Goal: Transaction & Acquisition: Purchase product/service

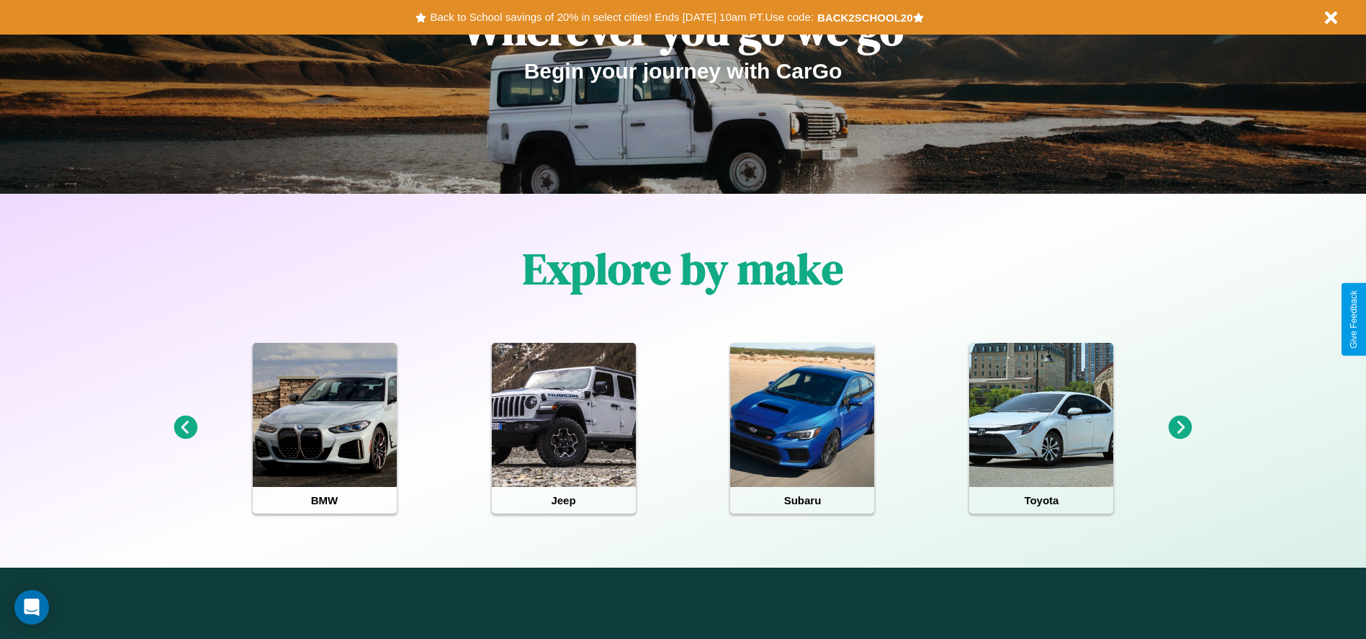
scroll to position [299, 0]
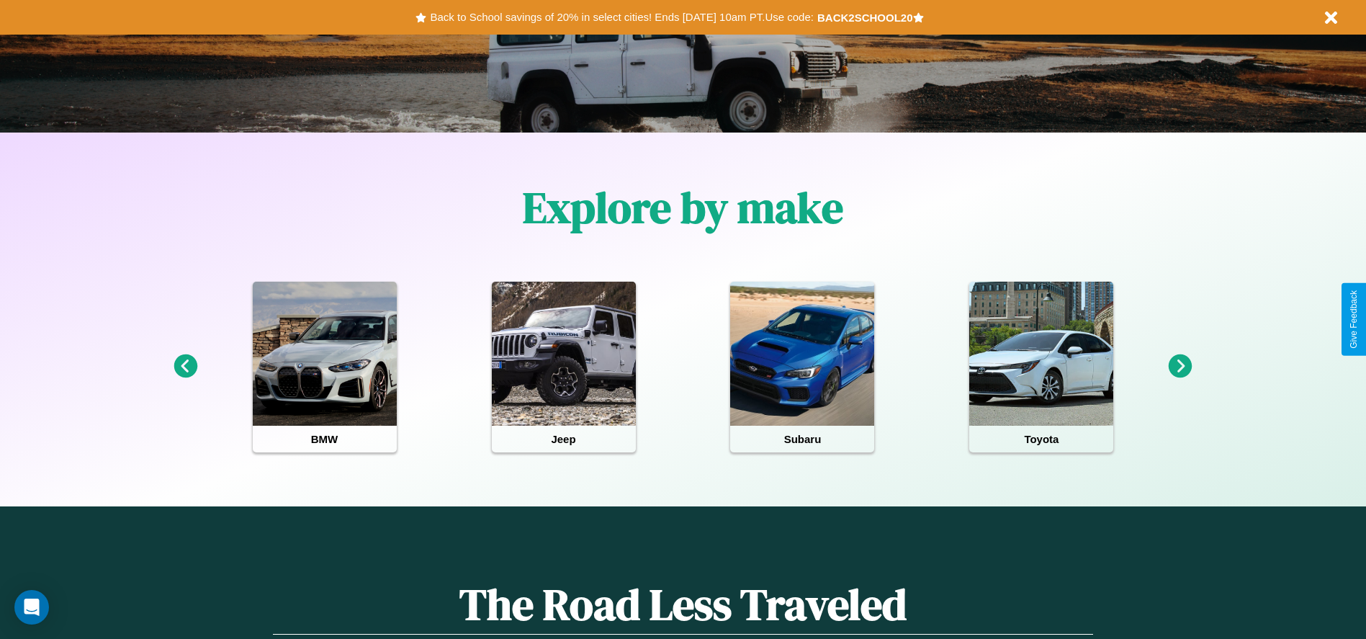
click at [185, 367] on icon at bounding box center [186, 366] width 24 height 24
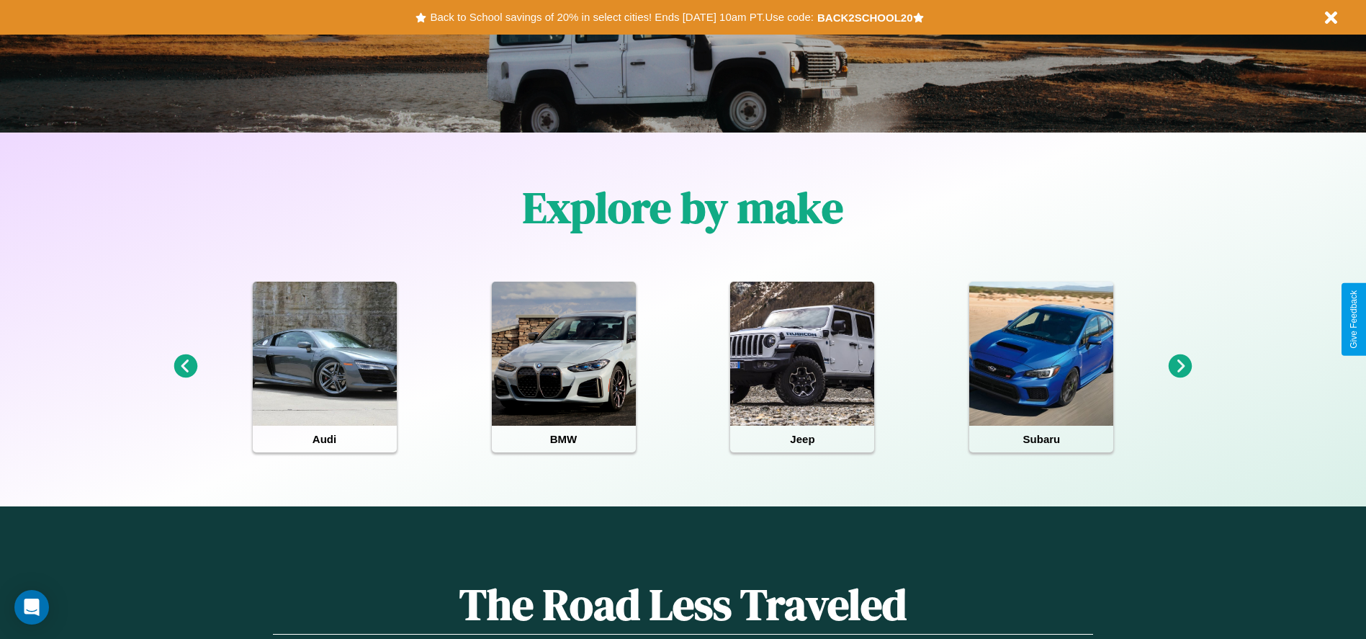
click at [185, 367] on icon at bounding box center [186, 366] width 24 height 24
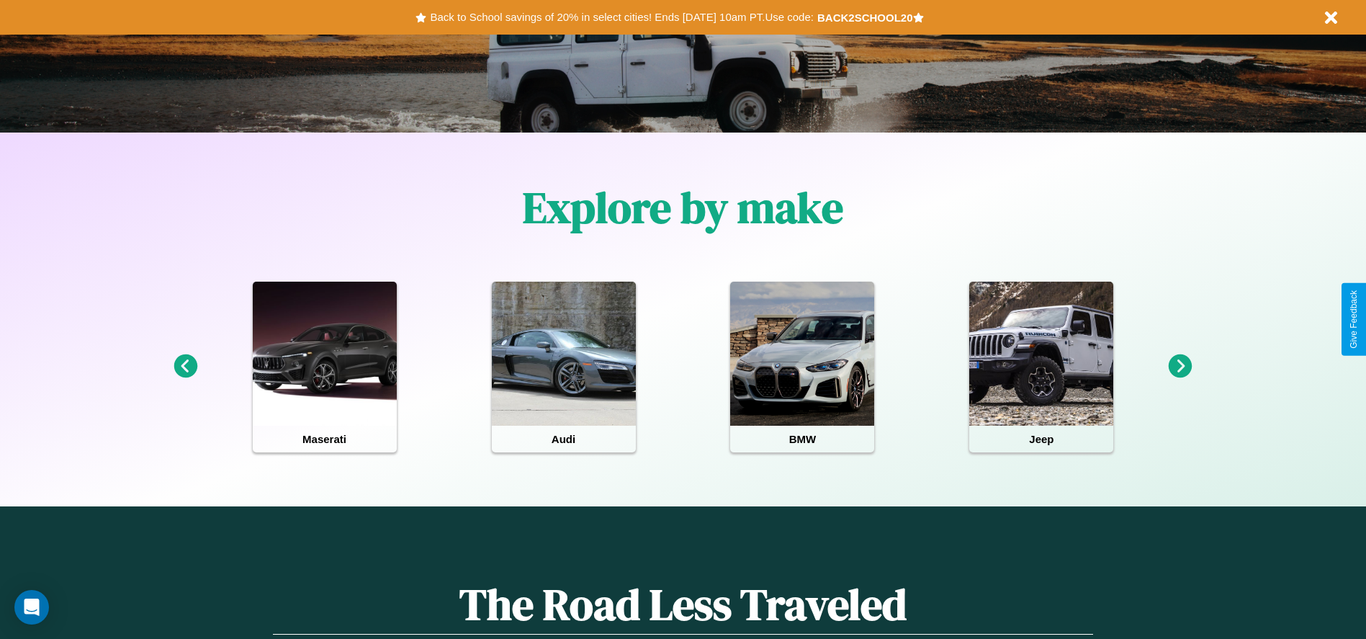
click at [185, 367] on icon at bounding box center [186, 366] width 24 height 24
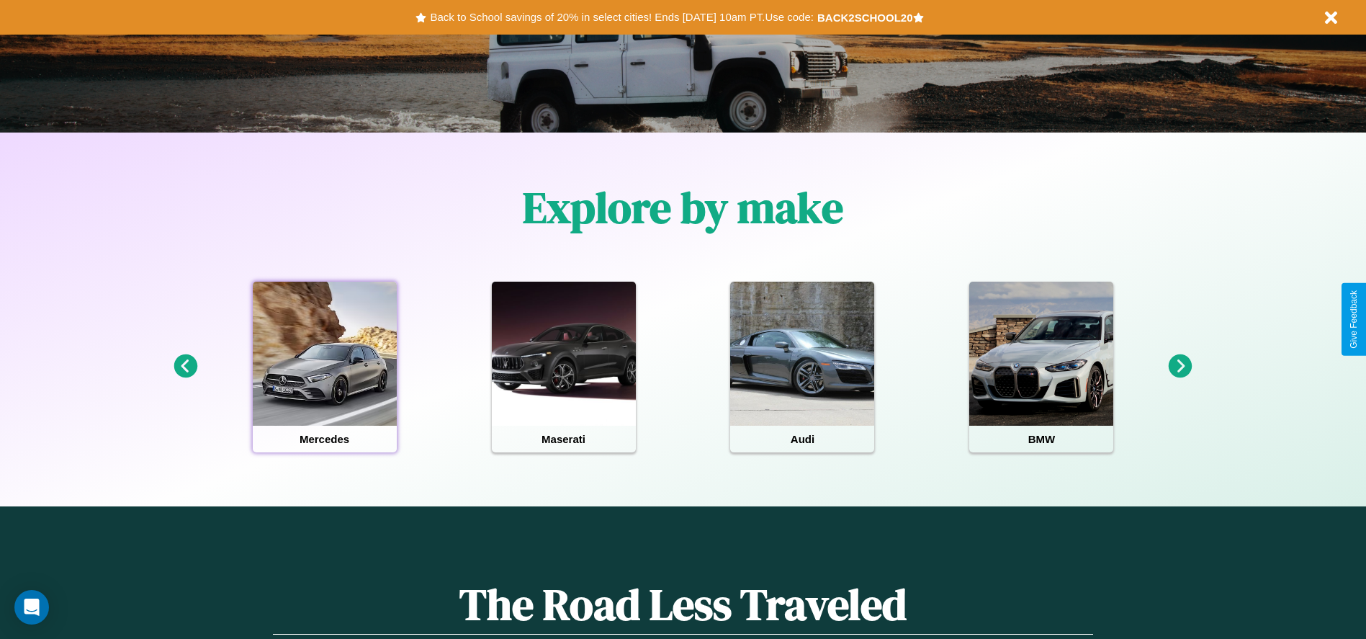
click at [324, 367] on div at bounding box center [325, 354] width 144 height 144
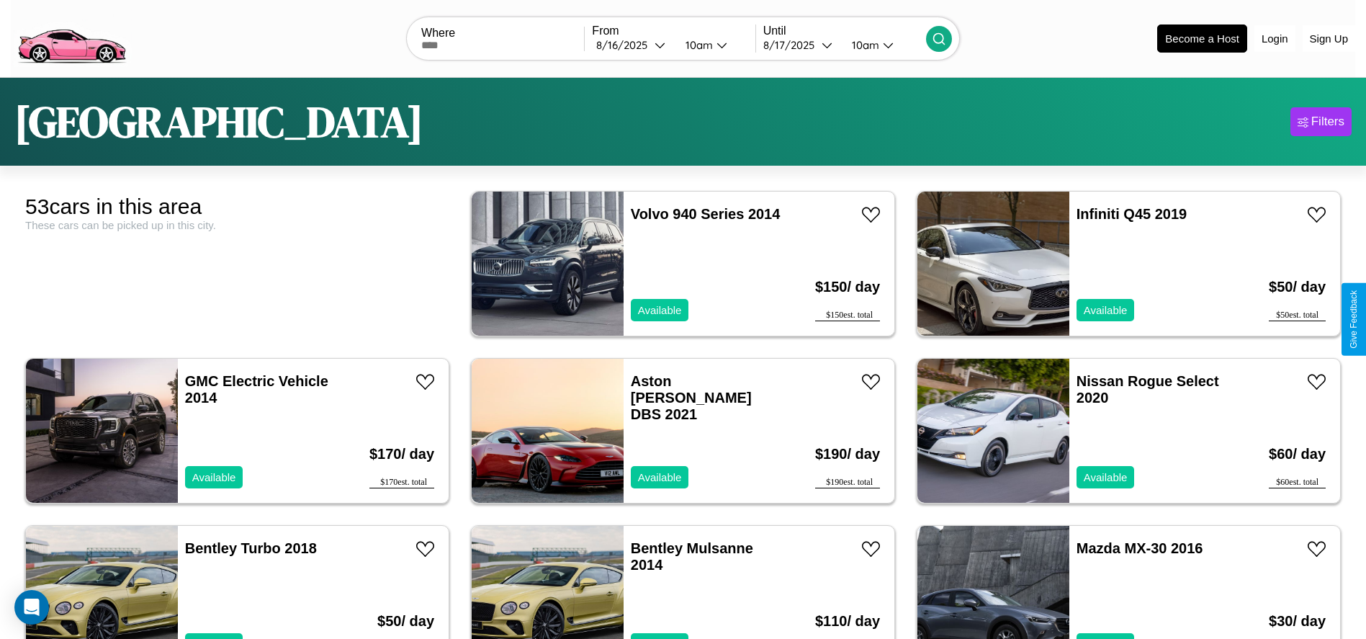
scroll to position [328, 0]
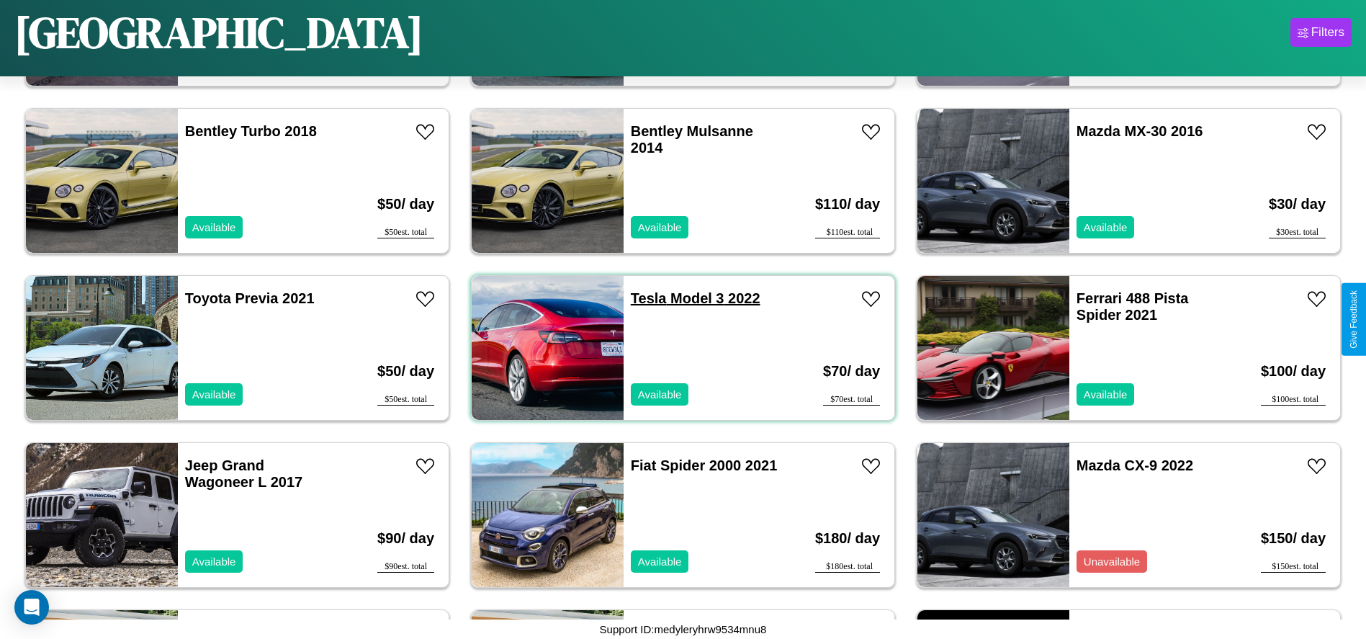
click at [643, 298] on link "Tesla Model 3 2022" at bounding box center [696, 298] width 130 height 16
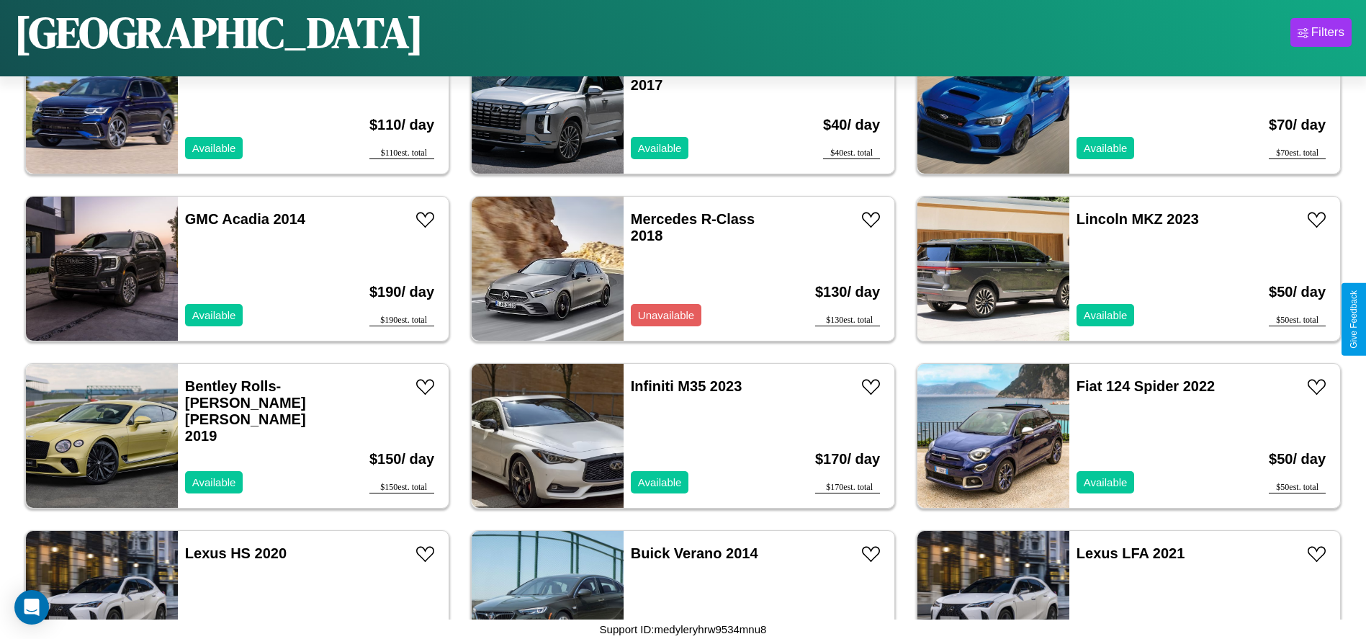
scroll to position [1831, 0]
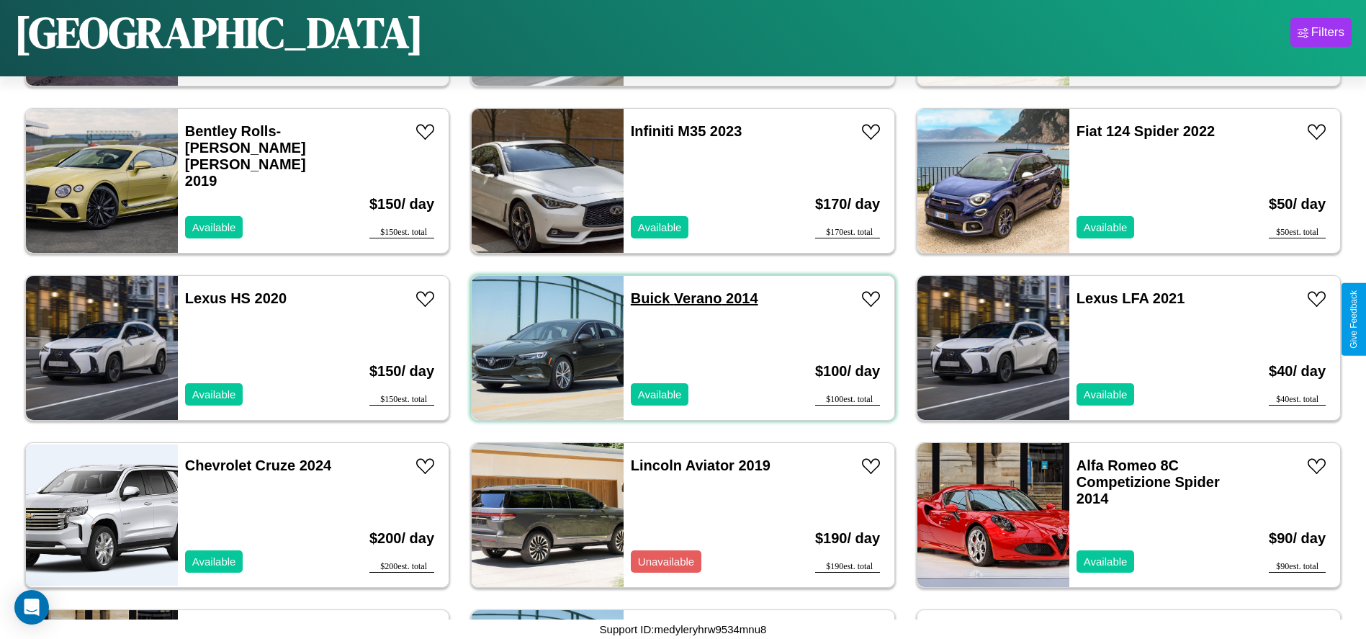
click at [645, 298] on link "Buick Verano 2014" at bounding box center [694, 298] width 127 height 16
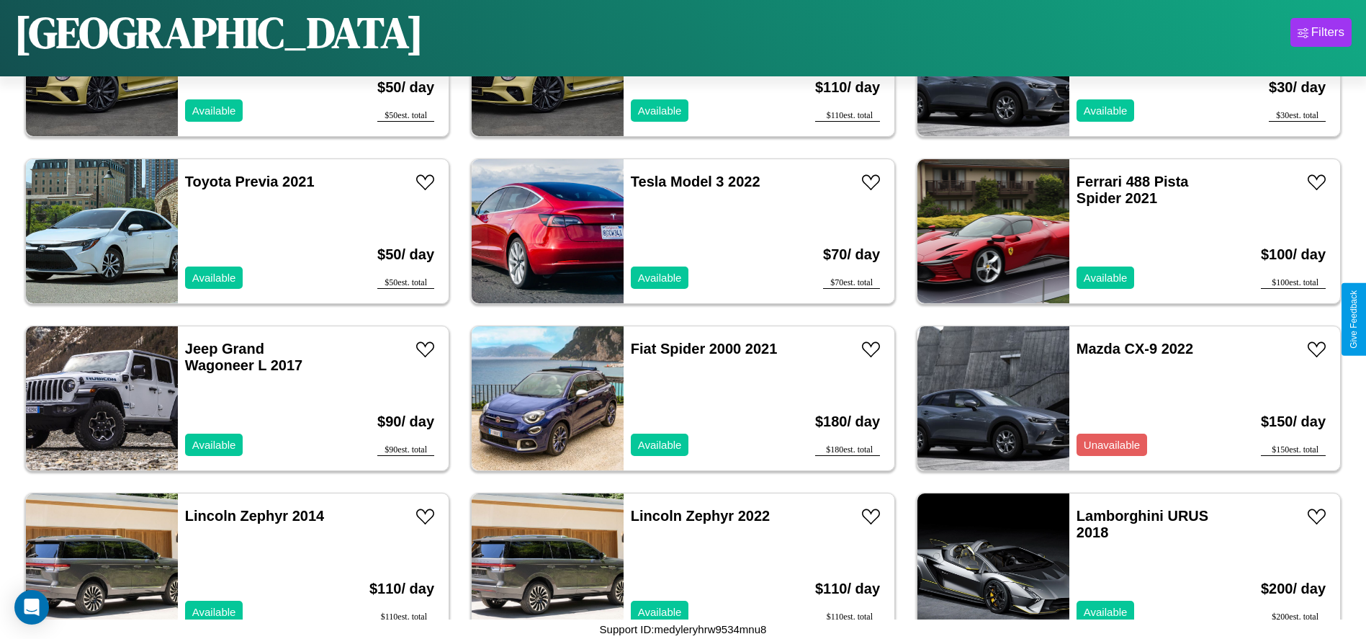
scroll to position [161, 0]
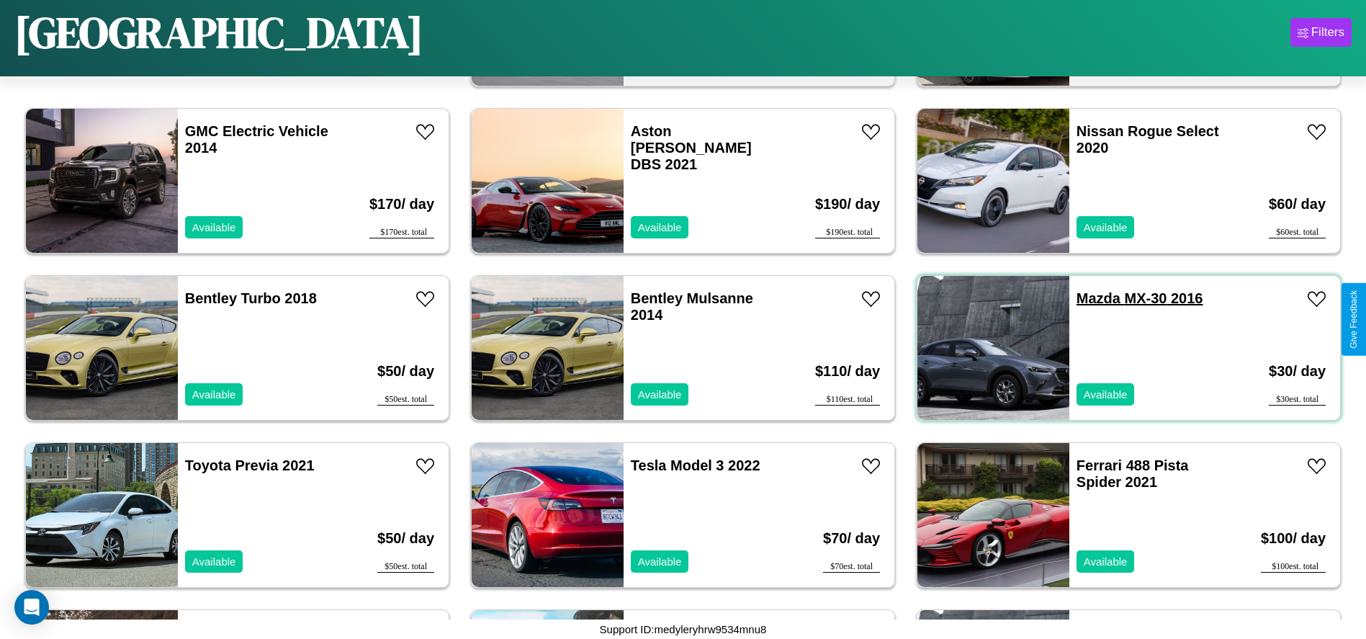
click at [1090, 298] on link "Mazda MX-30 2016" at bounding box center [1140, 298] width 127 height 16
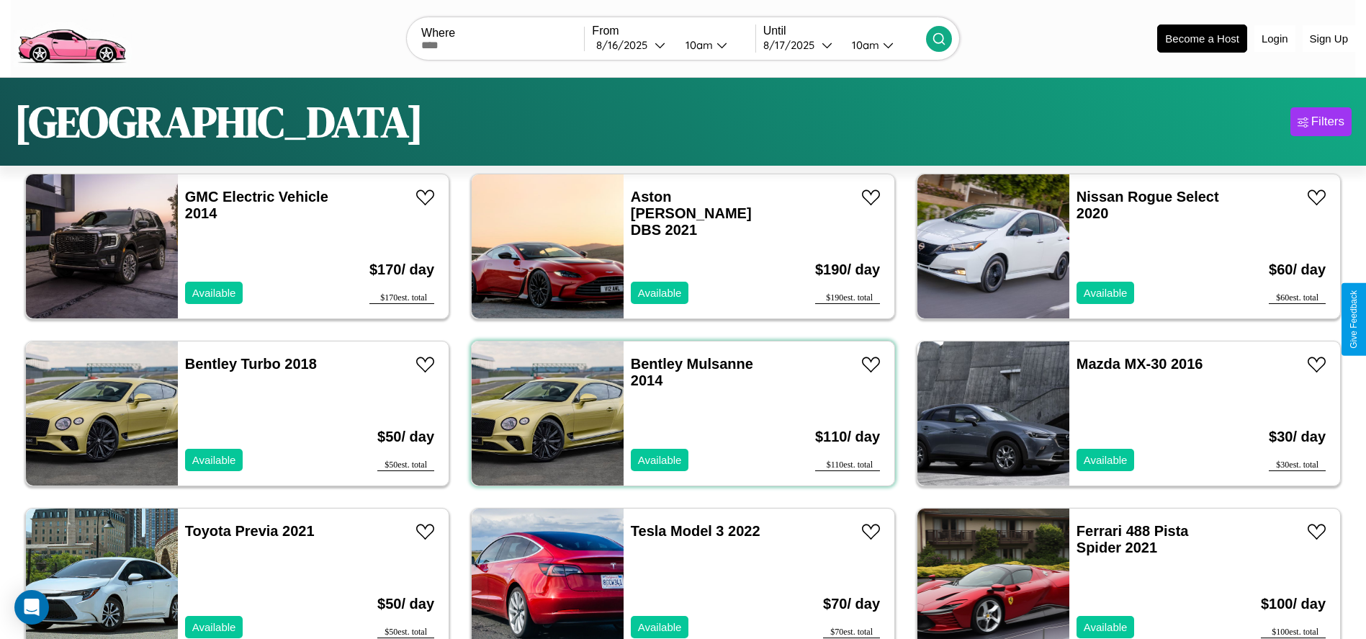
scroll to position [0, 0]
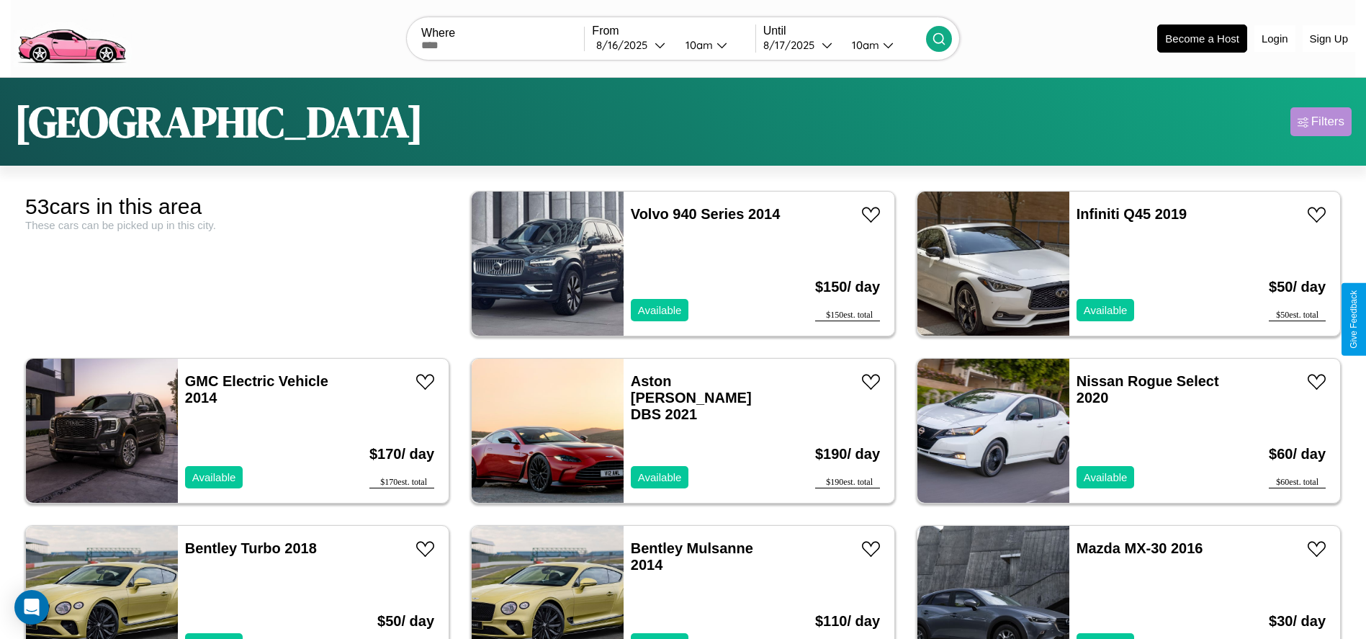
click at [1321, 122] on div "Filters" at bounding box center [1327, 122] width 33 height 14
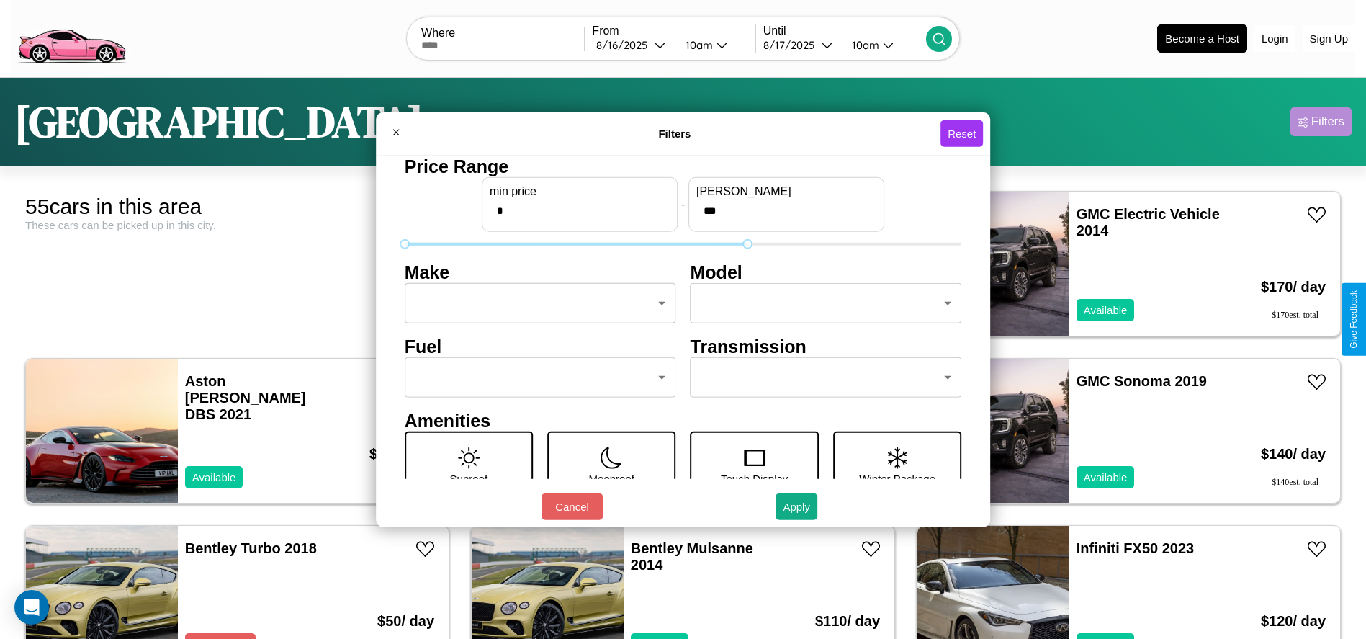
type input "***"
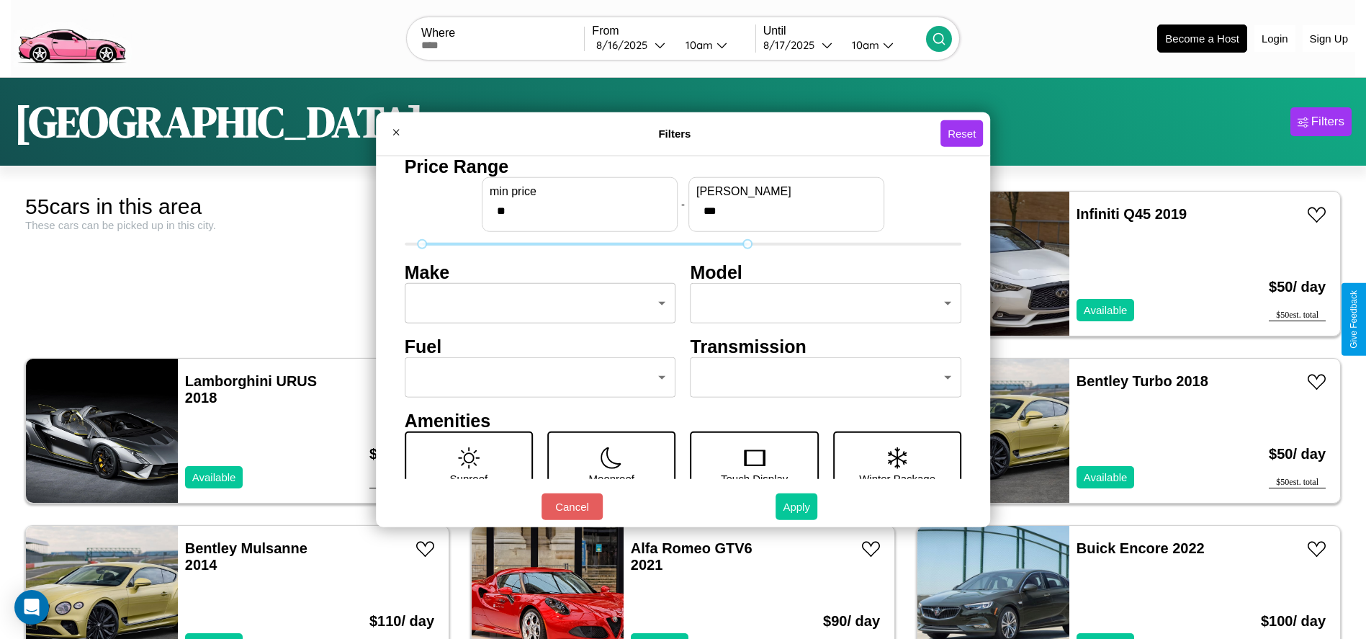
type input "**"
click at [797, 506] on button "Apply" at bounding box center [797, 506] width 42 height 27
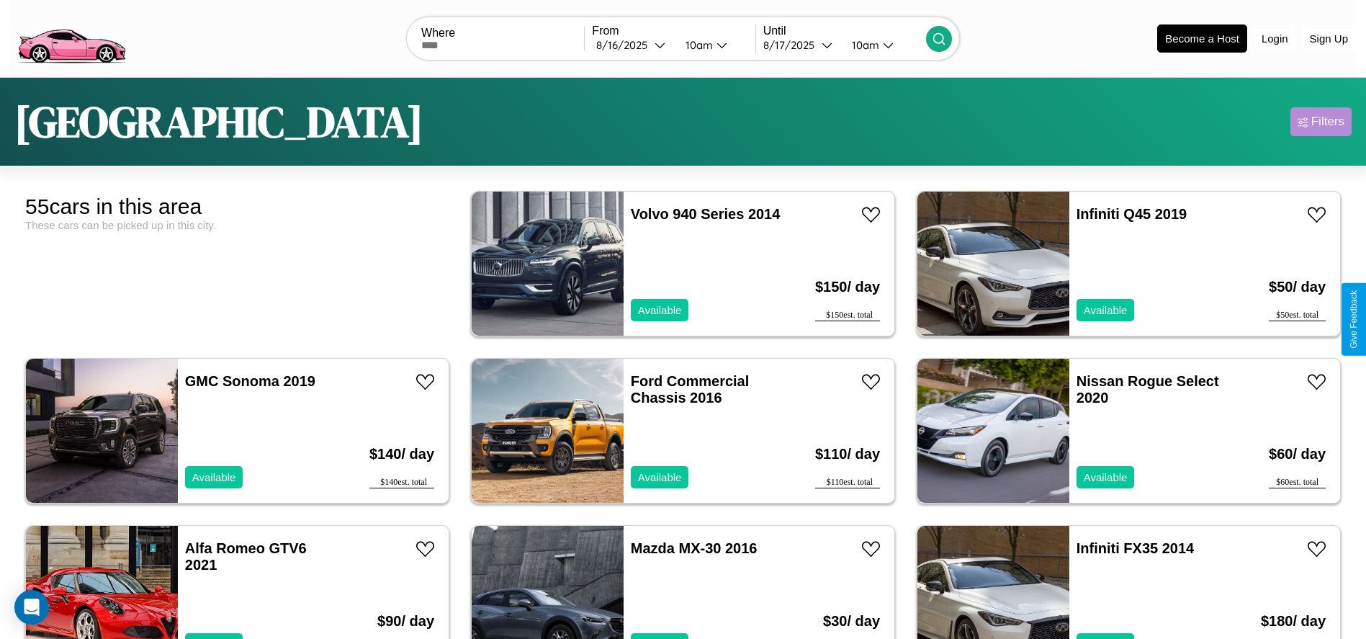
click at [1321, 122] on div "Filters" at bounding box center [1327, 122] width 33 height 14
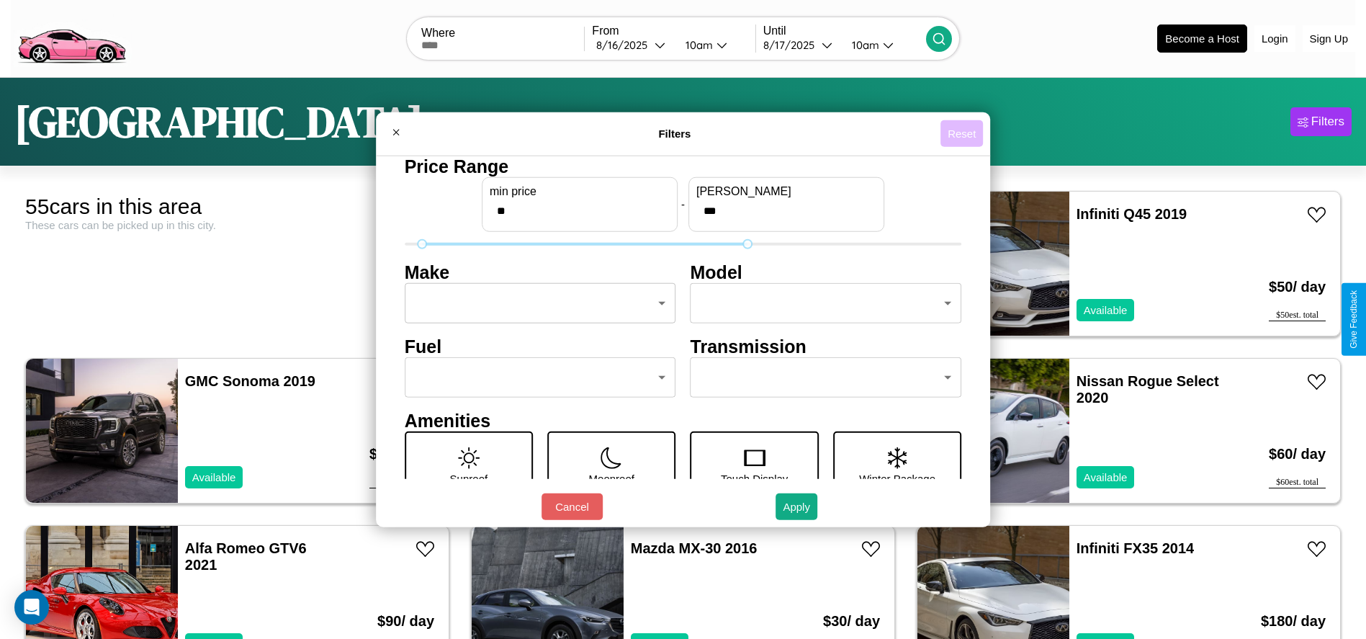
click at [964, 133] on button "Reset" at bounding box center [962, 133] width 42 height 27
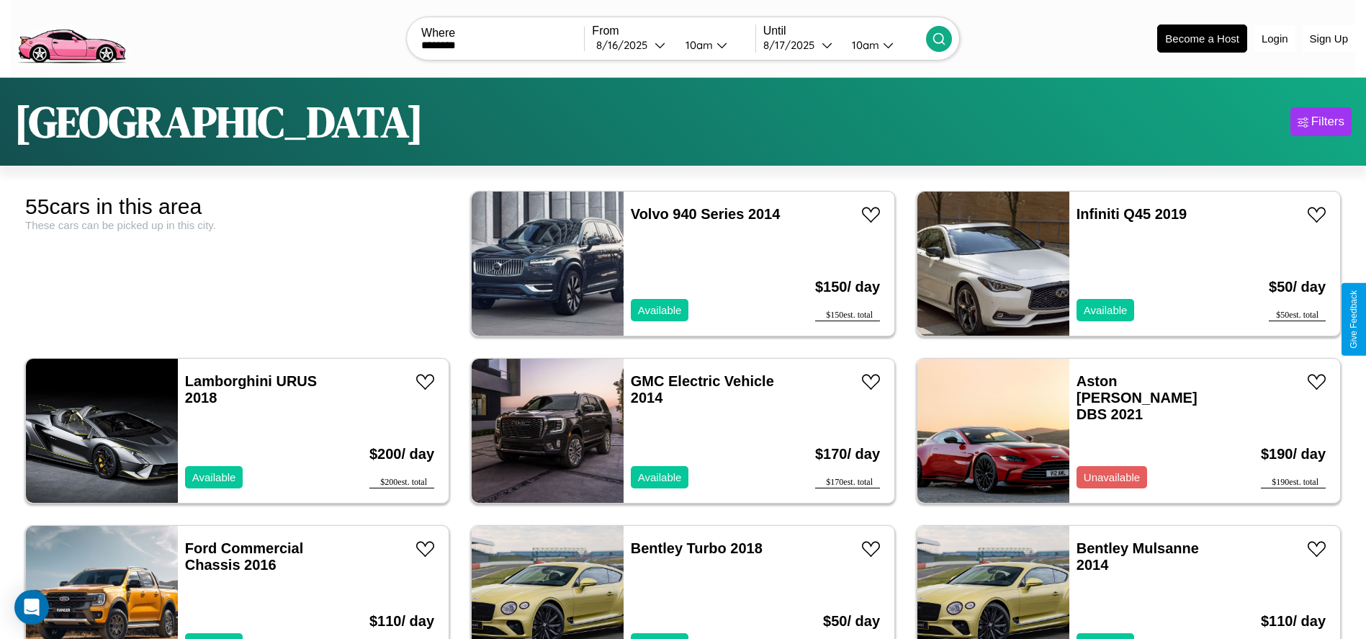
type input "********"
click at [938, 38] on icon at bounding box center [939, 39] width 14 height 14
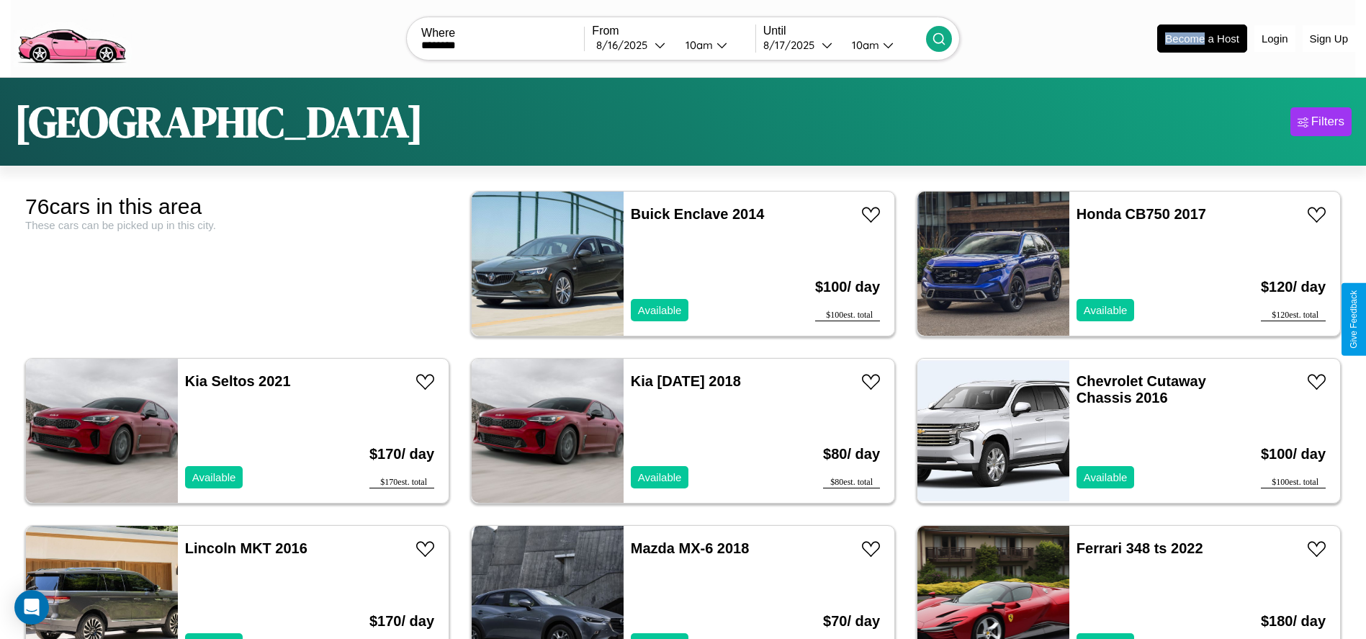
scroll to position [181, 0]
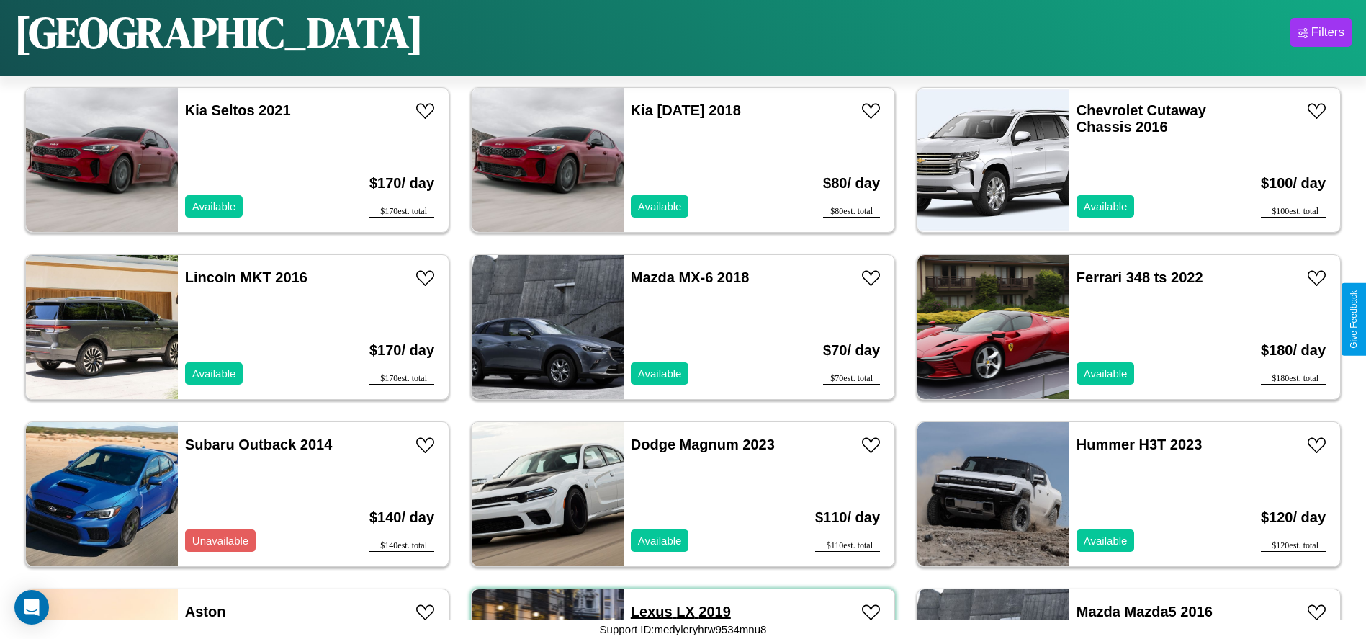
click at [646, 611] on link "Lexus LX 2019" at bounding box center [681, 611] width 100 height 16
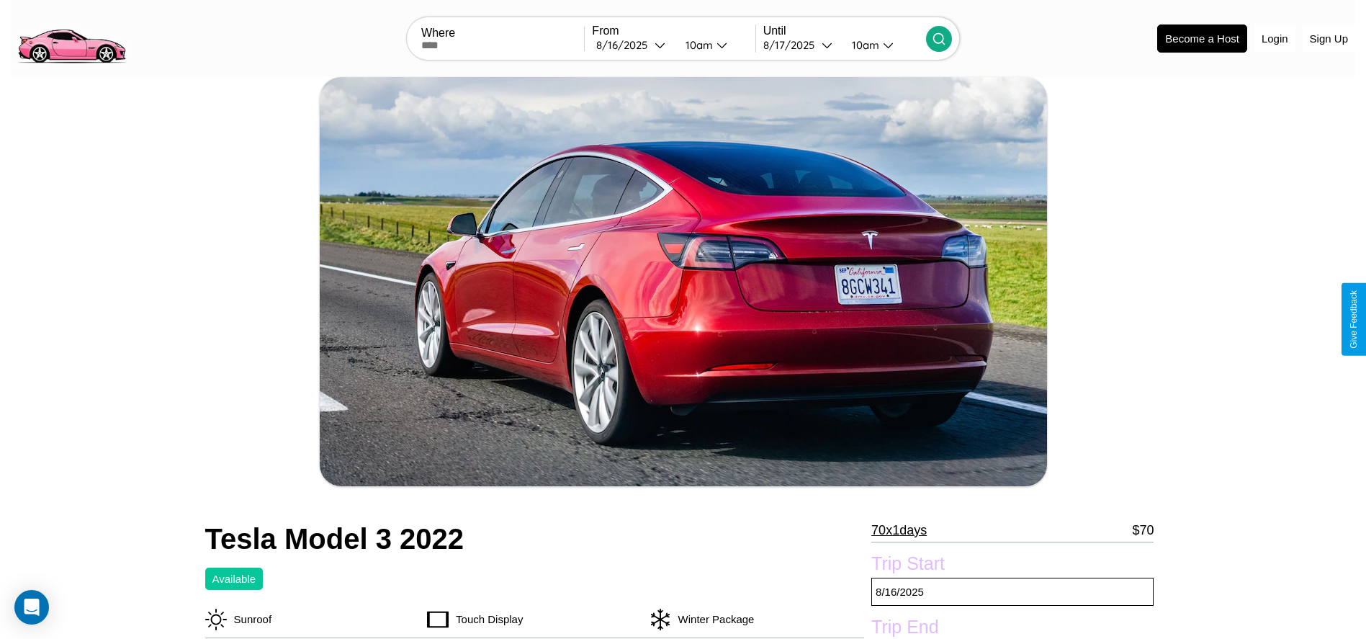
scroll to position [588, 0]
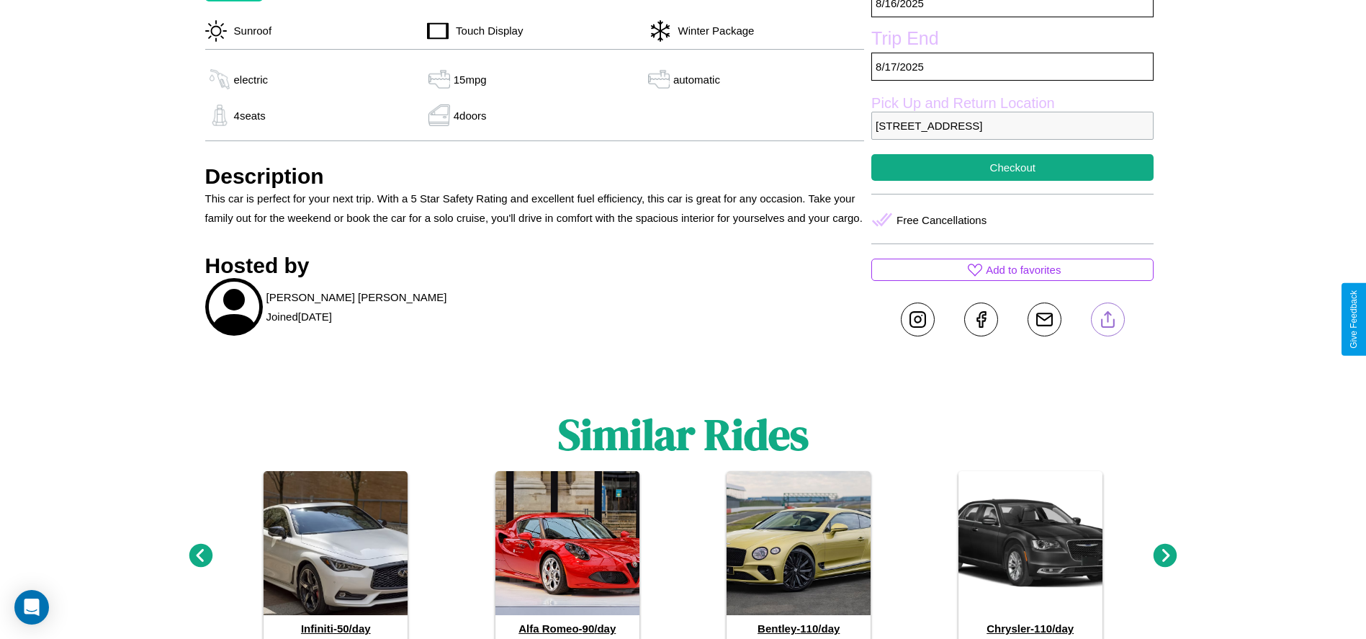
click at [1108, 319] on line at bounding box center [1108, 317] width 0 height 10
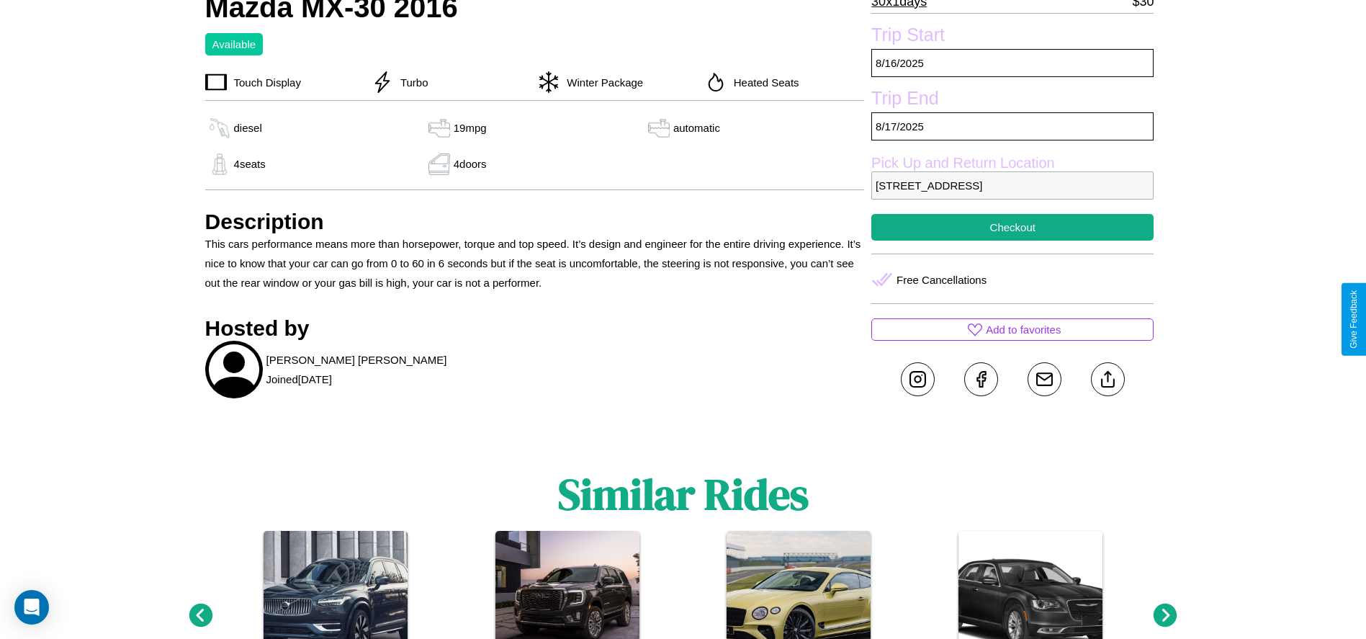
scroll to position [474, 0]
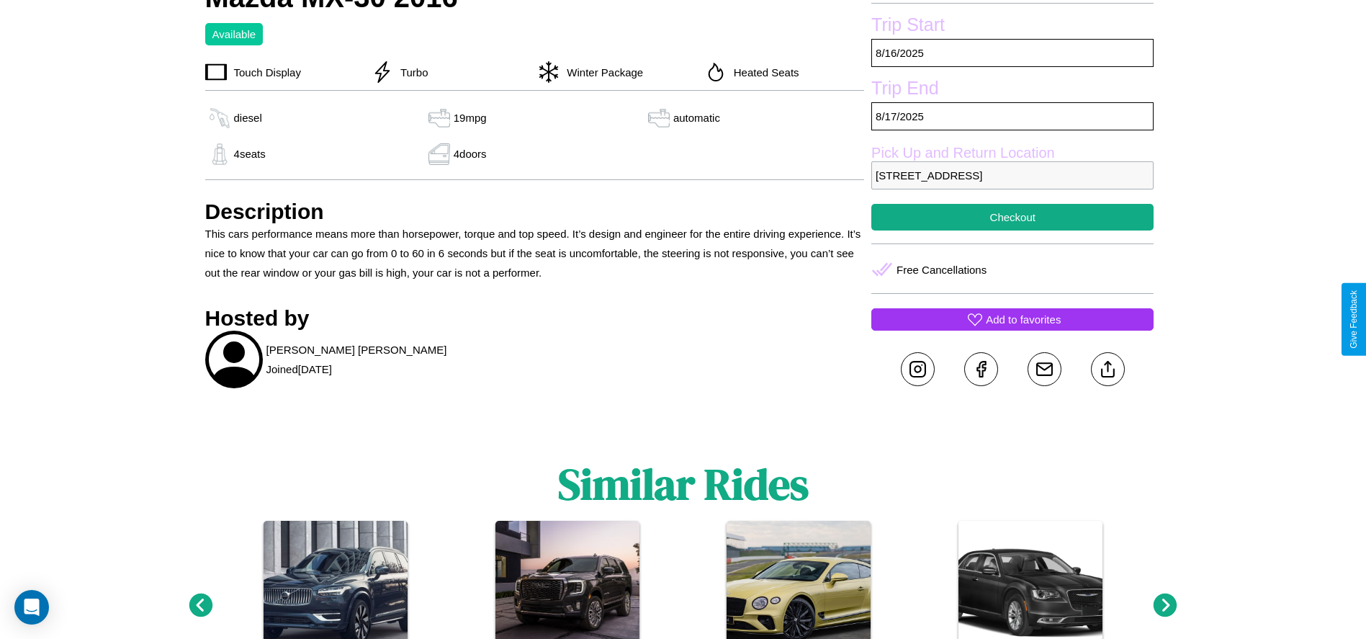
click at [1013, 319] on p "Add to favorites" at bounding box center [1023, 319] width 75 height 19
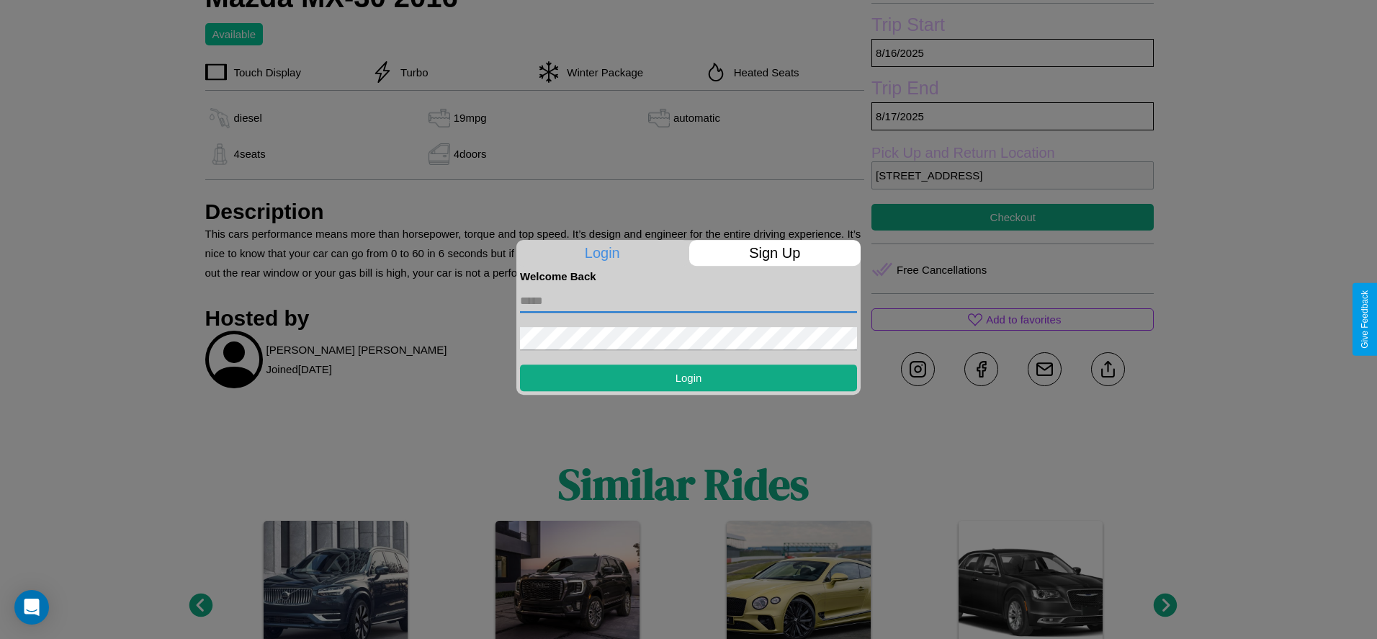
click at [688, 300] on input "text" at bounding box center [688, 301] width 337 height 23
type input "**********"
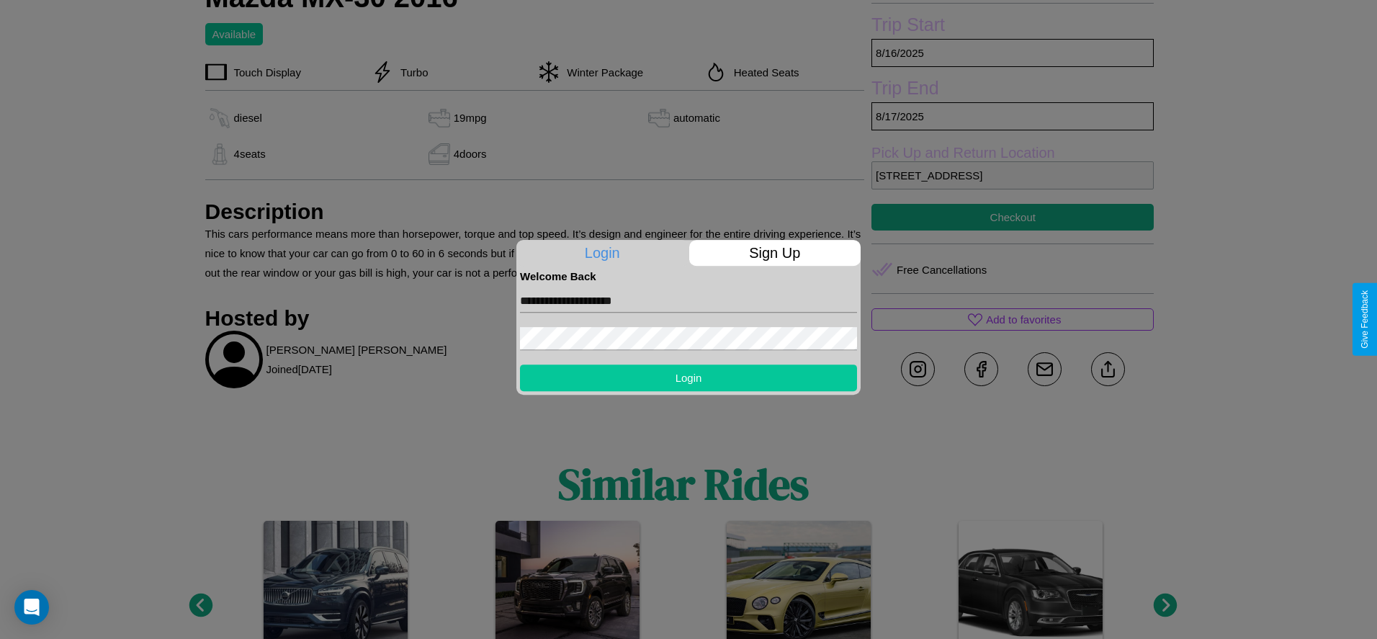
click at [688, 377] on button "Login" at bounding box center [688, 377] width 337 height 27
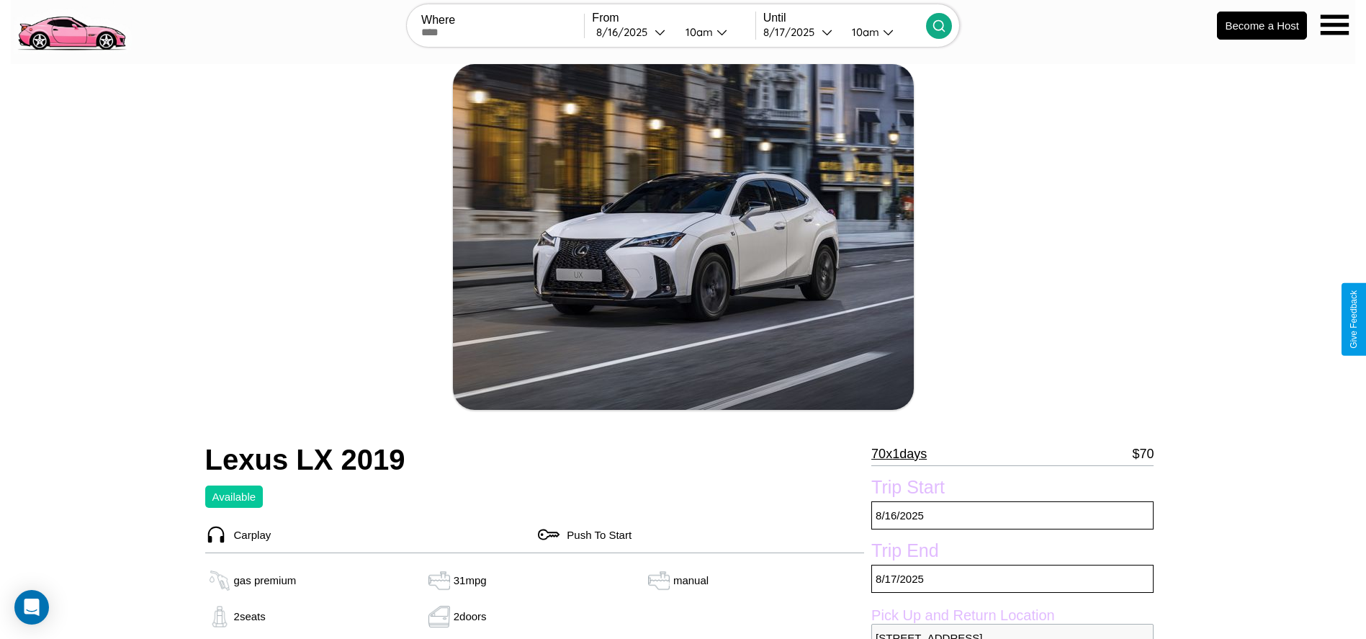
scroll to position [331, 0]
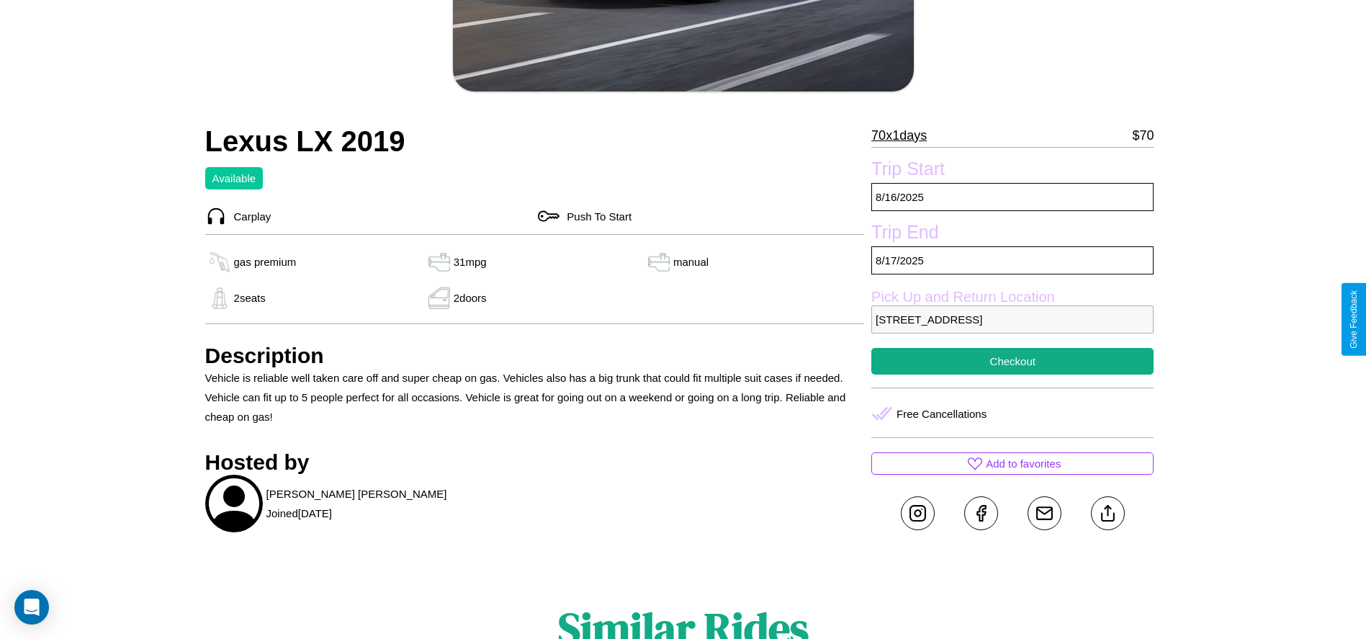
click at [1013, 319] on p "2174 High Street Yokohama 71313 Japan" at bounding box center [1012, 319] width 282 height 28
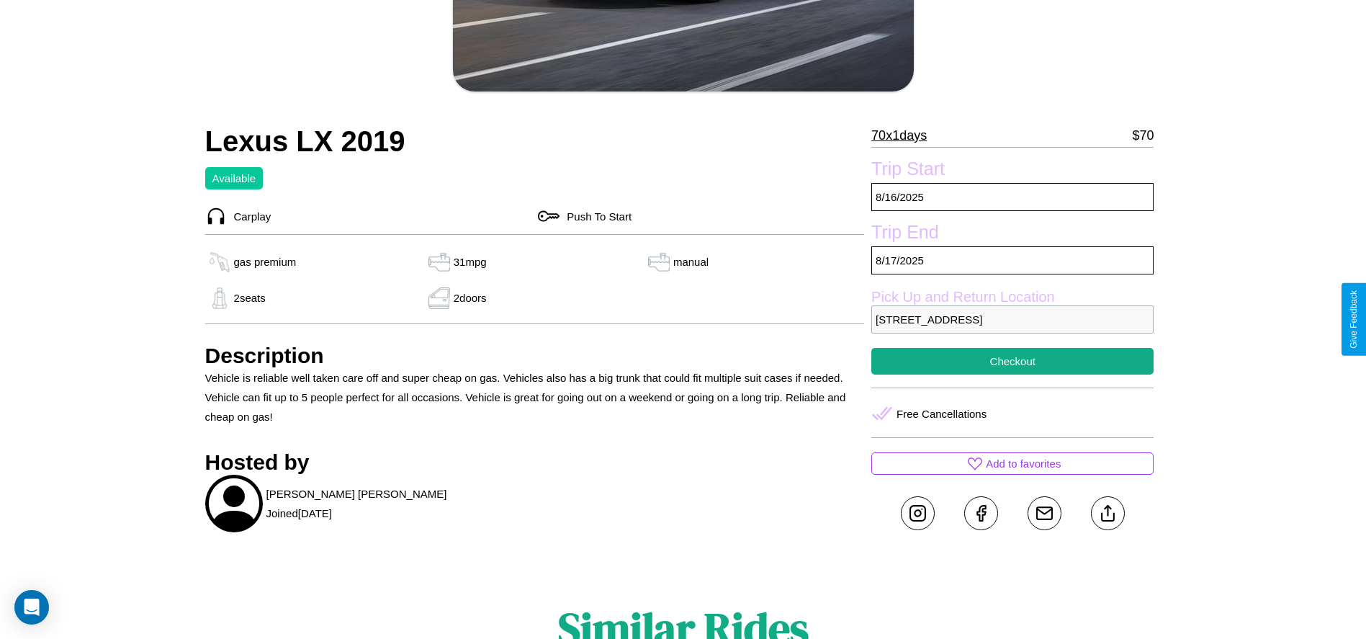
click at [1013, 319] on p "2174 High Street Yokohama 71313 Japan" at bounding box center [1012, 319] width 282 height 28
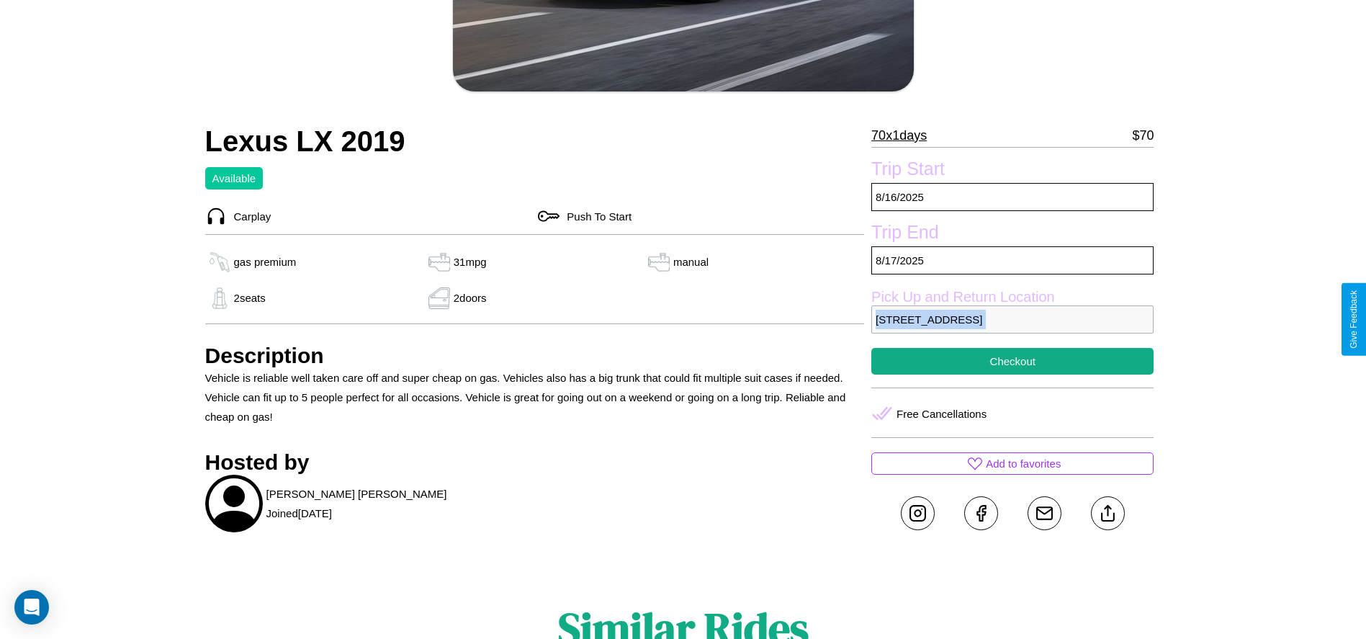
click at [1013, 319] on p "2174 High Street Yokohama 71313 Japan" at bounding box center [1012, 319] width 282 height 28
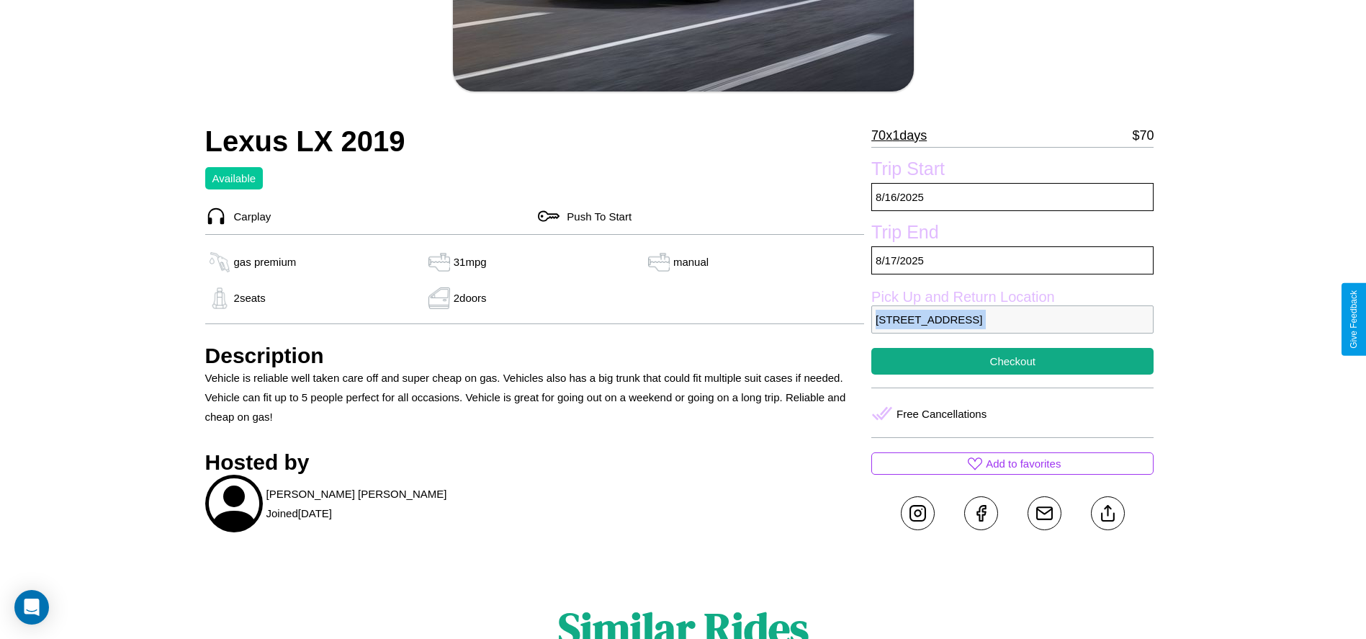
click at [1013, 319] on p "2174 High Street Yokohama 71313 Japan" at bounding box center [1012, 319] width 282 height 28
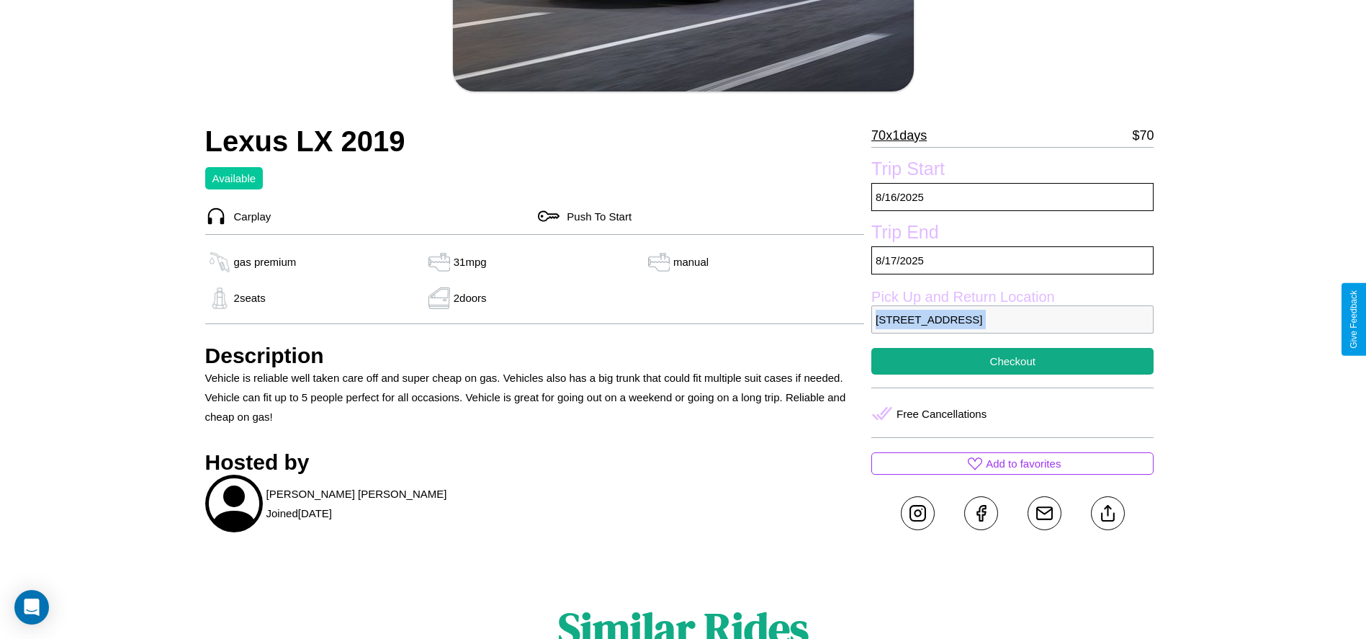
click at [1013, 319] on p "2174 High Street Yokohama 71313 Japan" at bounding box center [1012, 319] width 282 height 28
